Goal: Task Accomplishment & Management: Use online tool/utility

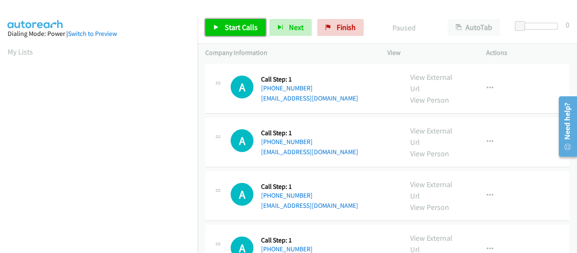
click at [215, 27] on icon at bounding box center [216, 28] width 6 height 6
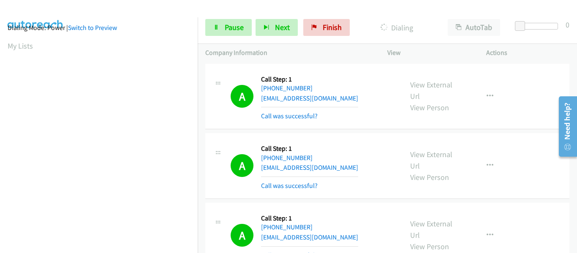
scroll to position [221, 0]
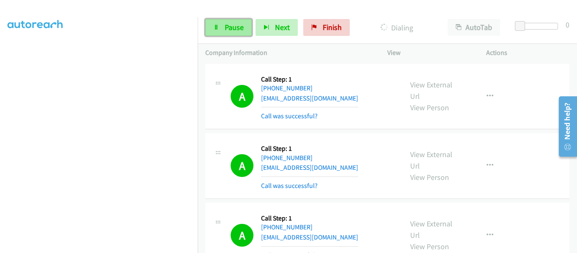
click at [226, 30] on span "Pause" at bounding box center [234, 27] width 19 height 10
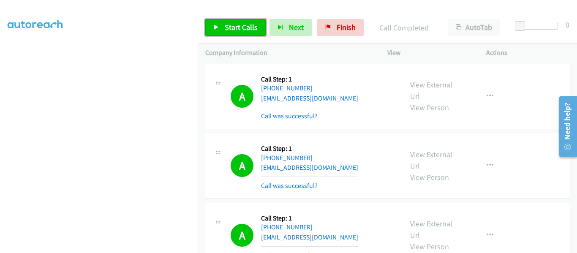
click at [218, 25] on icon at bounding box center [216, 28] width 6 height 6
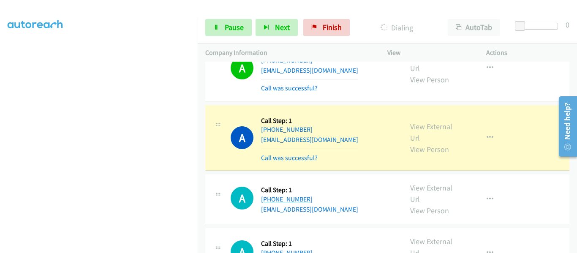
scroll to position [1418, 0]
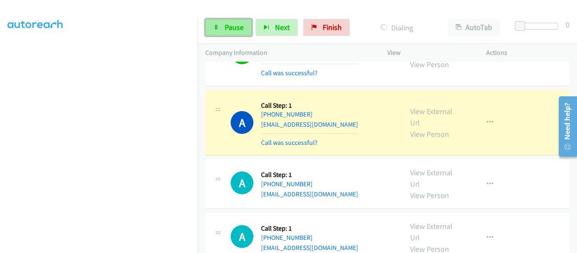
click at [219, 28] on icon at bounding box center [216, 28] width 6 height 6
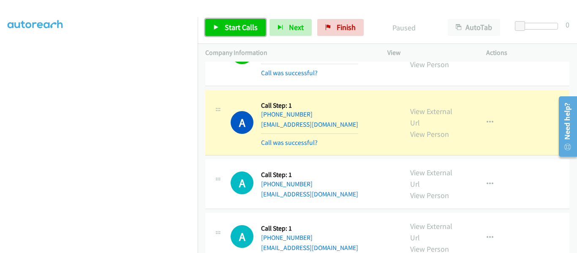
click at [218, 22] on link "Start Calls" at bounding box center [235, 27] width 60 height 17
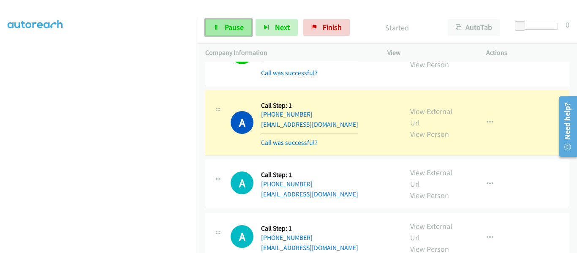
click at [219, 27] on icon at bounding box center [216, 28] width 6 height 6
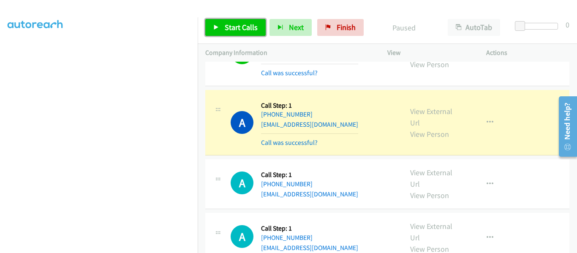
click at [215, 29] on icon at bounding box center [216, 28] width 6 height 6
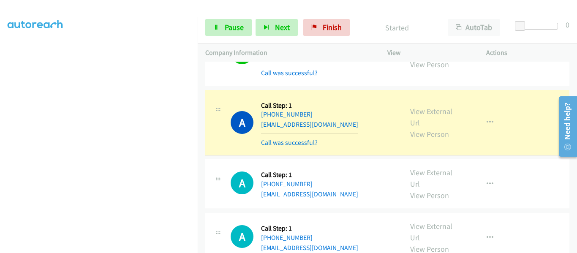
click at [218, 184] on div at bounding box center [218, 178] width 10 height 23
click at [212, 26] on link "Pause" at bounding box center [228, 27] width 46 height 17
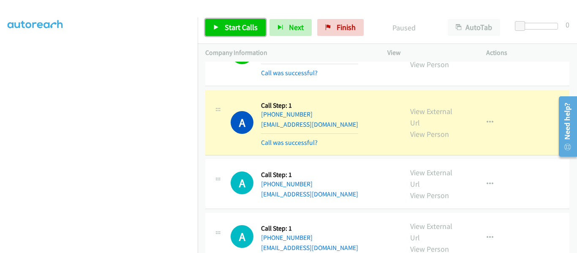
click at [212, 26] on link "Start Calls" at bounding box center [235, 27] width 60 height 17
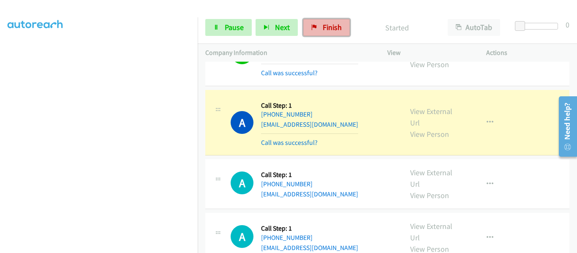
click at [320, 25] on link "Finish" at bounding box center [326, 27] width 46 height 17
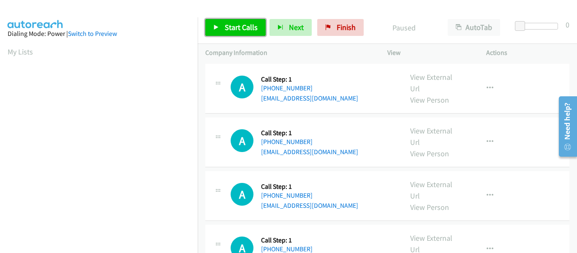
click at [215, 25] on icon at bounding box center [216, 28] width 6 height 6
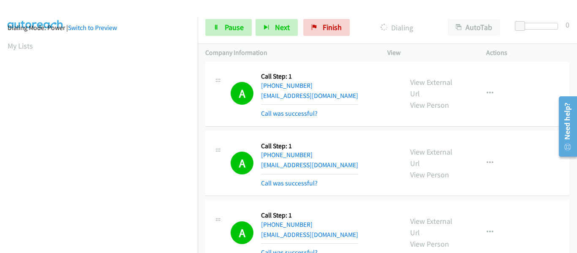
scroll to position [221, 0]
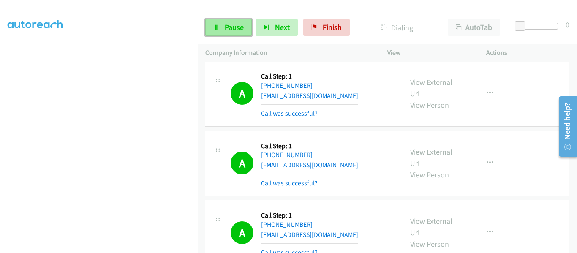
click at [225, 26] on span "Pause" at bounding box center [234, 27] width 19 height 10
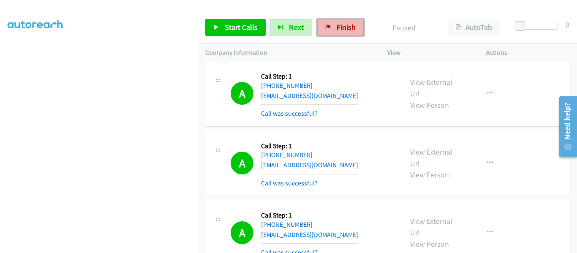
click at [349, 27] on span "Finish" at bounding box center [346, 27] width 19 height 10
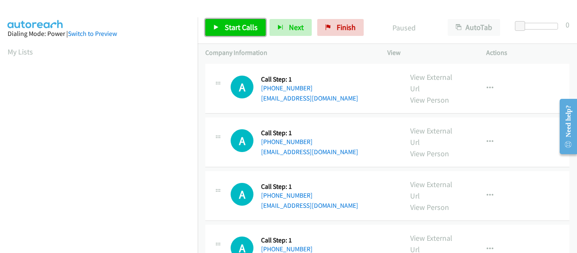
click at [218, 27] on icon at bounding box center [216, 28] width 6 height 6
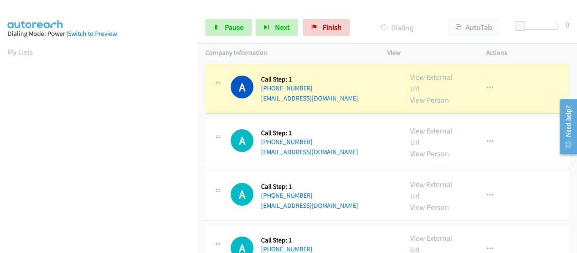
scroll to position [221, 0]
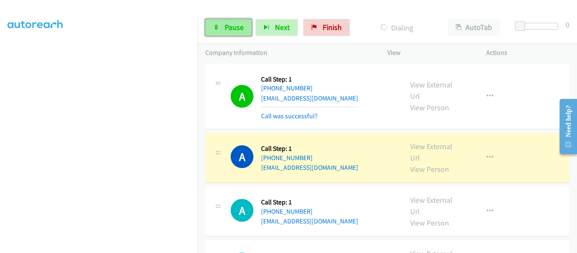
click at [228, 33] on link "Pause" at bounding box center [228, 27] width 46 height 17
